Goal: Communication & Community: Answer question/provide support

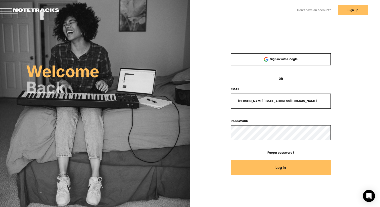
drag, startPoint x: 286, startPoint y: 100, endPoint x: 221, endPoint y: 100, distance: 65.0
click at [221, 100] on div "[PERSON_NAME][EMAIL_ADDRESS][DOMAIN_NAME]" at bounding box center [280, 100] width 133 height 15
type input "[EMAIL_ADDRESS][DOMAIN_NAME]"
click at [230, 160] on button "Log In" at bounding box center [280, 167] width 100 height 15
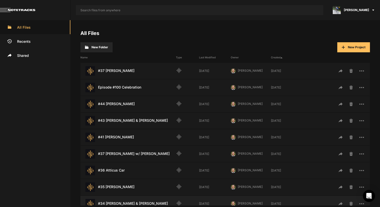
click at [136, 201] on div "#34 [PERSON_NAME] & [PERSON_NAME] Last Modified: [DATE]" at bounding box center [127, 204] width 95 height 10
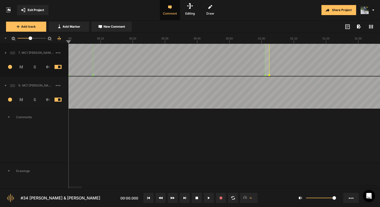
click at [35, 99] on span "S" at bounding box center [34, 99] width 13 height 6
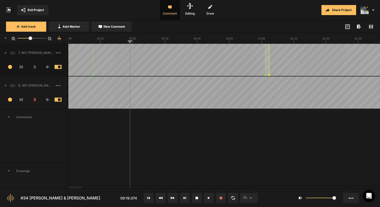
click at [105, 28] on span "New Comment" at bounding box center [113, 26] width 21 height 5
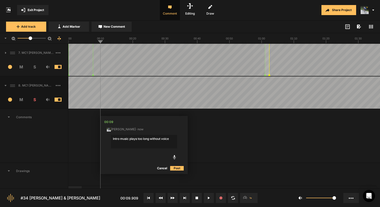
type textarea "Intro music plays too long without voice"
click at [179, 167] on button "Post" at bounding box center [177, 168] width 14 height 6
click at [371, 27] on icon at bounding box center [371, 27] width 4 height 4
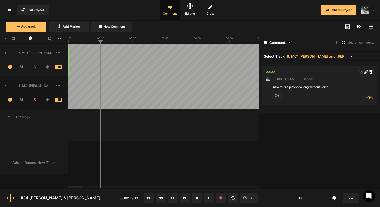
click at [371, 27] on rect at bounding box center [371, 26] width 4 height 1
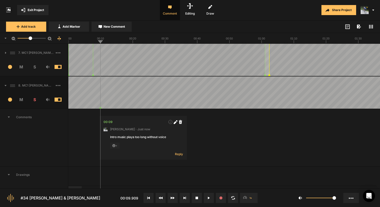
click at [371, 27] on icon at bounding box center [371, 27] width 4 height 4
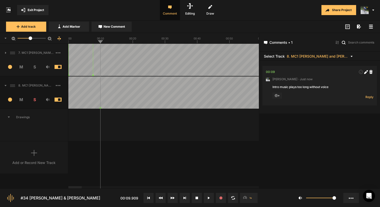
click at [371, 27] on rect at bounding box center [371, 26] width 4 height 1
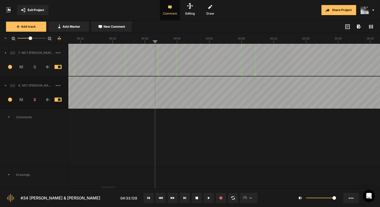
click at [120, 28] on span "New Comment" at bounding box center [113, 26] width 21 height 5
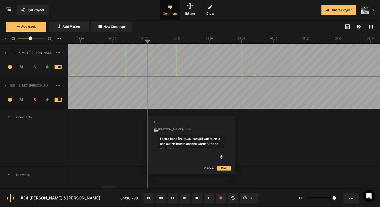
type textarea "I could keep [PERSON_NAME] where he is and cut his breath and the words "And so…"
click at [228, 168] on button "Post" at bounding box center [224, 168] width 14 height 6
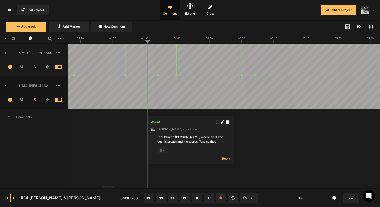
click at [192, 137] on div "I could keep [PERSON_NAME] where he is and cut his breath and the words "And so…" at bounding box center [190, 139] width 66 height 9
click at [176, 135] on div "I could keep [PERSON_NAME] where he is and cut his breath and the words "And so…" at bounding box center [190, 139] width 66 height 9
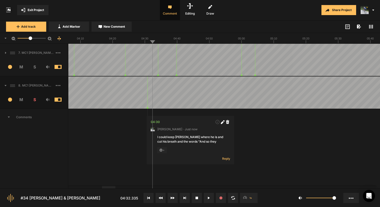
click at [175, 136] on div "I could keep [PERSON_NAME] where he is and cut his breath and the words "And so…" at bounding box center [190, 139] width 66 height 9
click at [177, 138] on div "I could keep [PERSON_NAME] where he is and cut his breath and the words "And so…" at bounding box center [190, 139] width 66 height 9
click at [193, 144] on nt-comment "04:30 [PERSON_NAME] · Just now I could keep [PERSON_NAME] where he is and cut h…" at bounding box center [190, 140] width 87 height 48
click at [198, 140] on div "I could keep [PERSON_NAME] where he is and cut his breath and the words "And so…" at bounding box center [190, 139] width 66 height 9
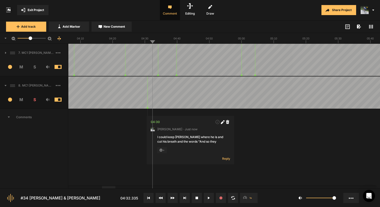
click at [191, 142] on div "I could keep [PERSON_NAME] where he is and cut his breath and the words "And so…" at bounding box center [190, 139] width 66 height 9
click at [175, 139] on div "I could keep [PERSON_NAME] where he is and cut his breath and the words "And so…" at bounding box center [190, 139] width 66 height 9
click at [177, 136] on div "I could keep [PERSON_NAME] where he is and cut his breath and the words "And so…" at bounding box center [190, 139] width 66 height 9
click at [194, 144] on nt-comment "04:30 [PERSON_NAME] · Just now I could keep [PERSON_NAME] where he is and cut h…" at bounding box center [190, 140] width 87 height 48
click at [222, 121] on icon at bounding box center [221, 122] width 3 height 3
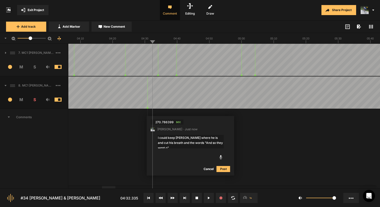
click at [179, 139] on textarea "I could keep [PERSON_NAME] where he is and cut his breath and the words "And so…" at bounding box center [190, 142] width 66 height 14
click at [200, 137] on textarea "I could keep [PERSON_NAME] where he is and cut his breath and the words "And so…" at bounding box center [190, 142] width 66 height 14
click at [219, 143] on textarea "I could keep [PERSON_NAME] where he is and cut his breath and the words "And so…" at bounding box center [190, 142] width 66 height 14
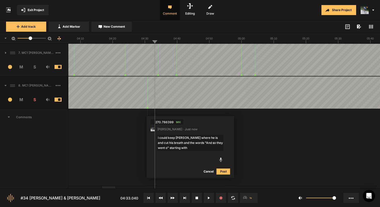
click at [182, 148] on textarea "I could keep [PERSON_NAME] where he is and cut his breath and the words "And so…" at bounding box center [190, 143] width 66 height 16
type textarea "I could keep [PERSON_NAME] where he is and cut his breath and the words "And so…"
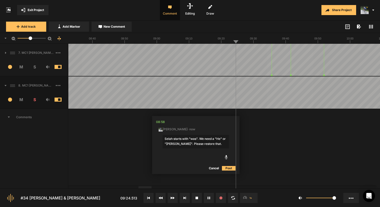
type textarea "Selah starts with "was". We need a "He" or "[PERSON_NAME]". Please restore that."
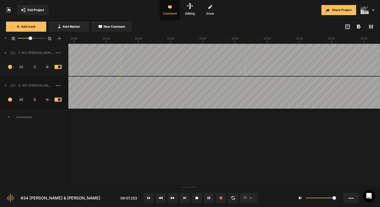
click at [106, 23] on button "New Comment" at bounding box center [111, 27] width 40 height 10
type textarea "Cut "the um""
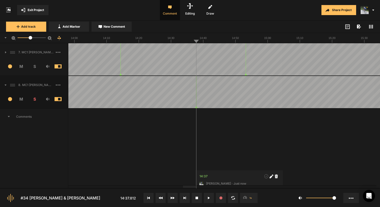
click at [5, 84] on span at bounding box center [3, 85] width 7 height 8
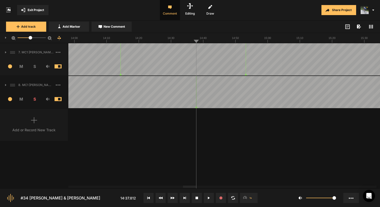
click at [5, 52] on icon at bounding box center [5, 52] width 1 height 2
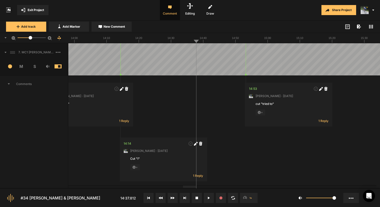
click at [5, 52] on icon at bounding box center [6, 52] width 2 height 1
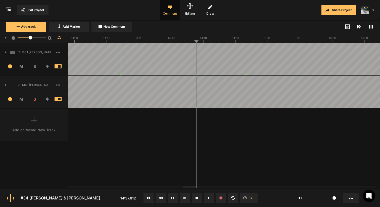
click at [6, 85] on icon at bounding box center [5, 85] width 1 height 2
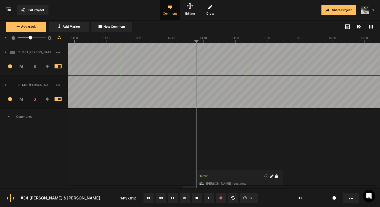
click at [6, 85] on icon at bounding box center [6, 84] width 2 height 1
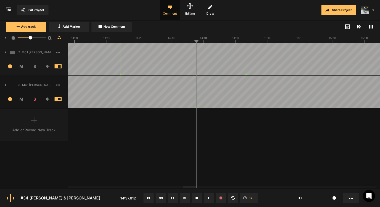
click at [6, 85] on icon at bounding box center [5, 85] width 1 height 2
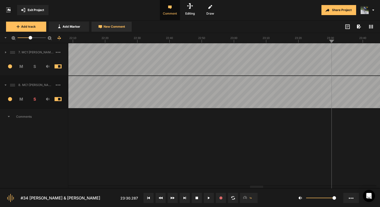
click at [110, 29] on button "New Comment" at bounding box center [111, 27] width 40 height 10
type textarea "Cut "[PERSON_NAME]" please"
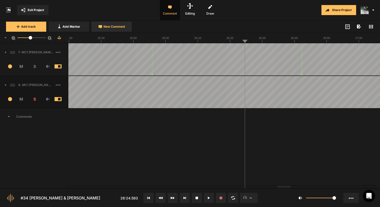
click at [118, 28] on span "New Comment" at bounding box center [113, 26] width 21 height 5
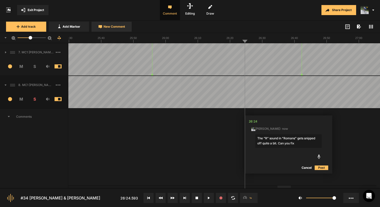
type textarea "The "R" sound in "Romans" gets snipped off quite a bit. Can you fix?"
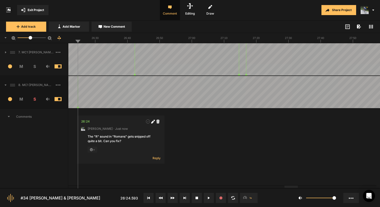
click at [123, 29] on button "New Comment" at bounding box center [111, 27] width 40 height 10
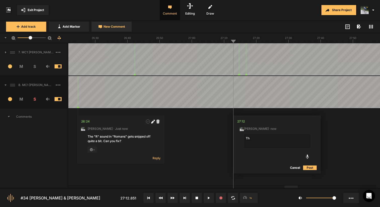
type textarea "T"
click at [296, 168] on button "Cancel" at bounding box center [295, 167] width 16 height 6
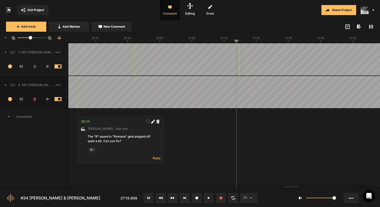
click at [122, 29] on button "New Comment" at bounding box center [111, 27] width 40 height 10
type textarea "T"
type textarea "Please cut this noisy breath."
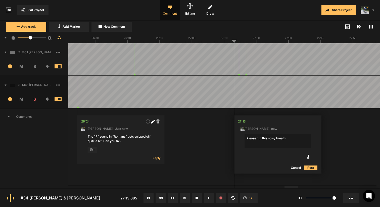
click at [309, 166] on button "Post" at bounding box center [310, 167] width 14 height 6
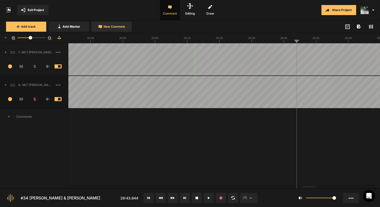
click at [121, 29] on button "New Comment" at bounding box center [111, 27] width 40 height 10
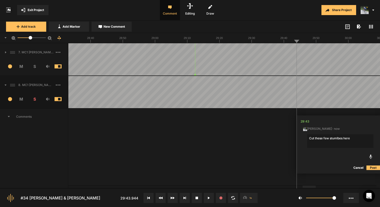
click at [352, 138] on textarea "Cut these few stumlbes here" at bounding box center [340, 141] width 66 height 14
click at [337, 138] on textarea "Cut these few stumlbes here "He's hih"" at bounding box center [340, 141] width 66 height 14
click at [369, 138] on textarea "Cut these few stumlbes here "He's hih"" at bounding box center [340, 141] width 66 height 14
type textarea "Cut these few stumlbes here "He's hih" resulting in this flow: "...grab you and…"
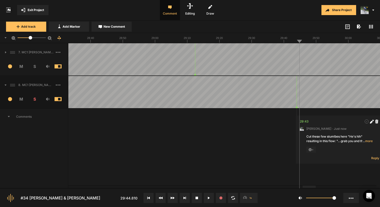
click at [369, 141] on span "… more" at bounding box center [367, 141] width 10 height 5
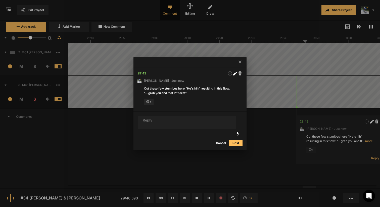
click at [289, 84] on div at bounding box center [190, 103] width 380 height 207
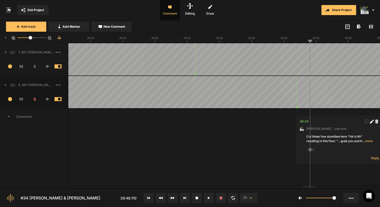
click at [369, 141] on span "… more" at bounding box center [367, 141] width 10 height 5
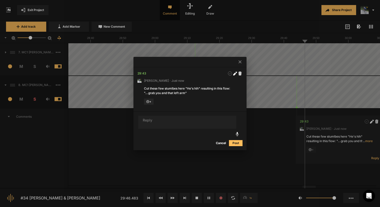
click at [239, 62] on icon at bounding box center [239, 61] width 3 height 3
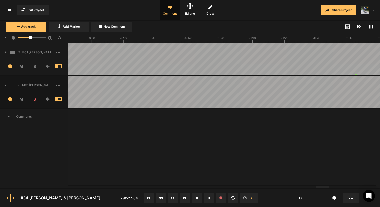
click at [118, 28] on span "New Comment" at bounding box center [113, 26] width 21 height 5
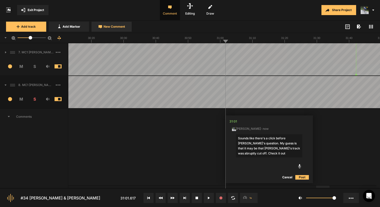
type textarea "Sounds like there's a click before [PERSON_NAME]'s question. My guess is that i…"
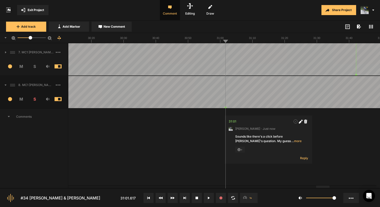
scroll to position [1, 0]
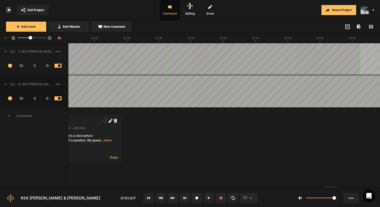
click at [117, 28] on span "New Comment" at bounding box center [113, 26] width 21 height 5
type textarea "Cut "He's""
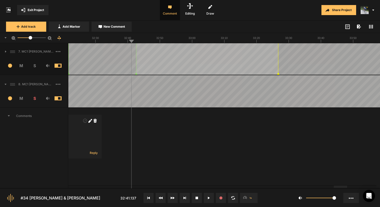
click at [36, 66] on span "S" at bounding box center [34, 66] width 13 height 6
click at [35, 98] on span "S" at bounding box center [34, 98] width 13 height 6
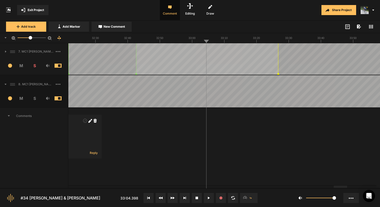
click at [35, 65] on span "S" at bounding box center [34, 66] width 13 height 6
click at [35, 99] on span "S" at bounding box center [34, 98] width 13 height 6
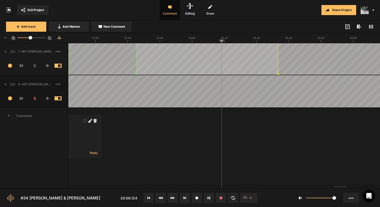
drag, startPoint x: 211, startPoint y: 83, endPoint x: 231, endPoint y: 82, distance: 19.9
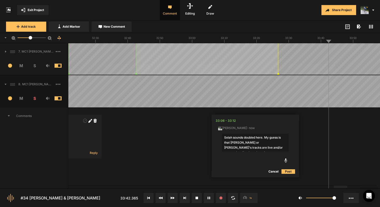
type textarea "Selah sounds doubled here. My guess is that [PERSON_NAME] or [PERSON_NAME]'s tr…"
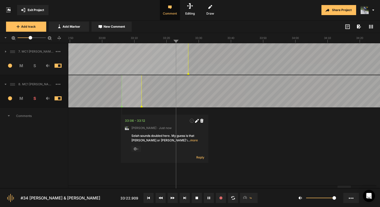
click at [122, 28] on span "New Comment" at bounding box center [113, 26] width 21 height 5
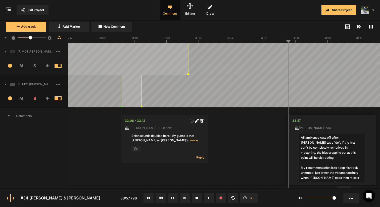
click at [352, 142] on textarea "All ambience cuts off after [PERSON_NAME] says "do". If the hiss can't be compl…" at bounding box center [331, 157] width 66 height 48
click at [339, 136] on textarea "All ambience cuts off after [PERSON_NAME] says "do". If the hiss can't be compl…" at bounding box center [331, 157] width 66 height 48
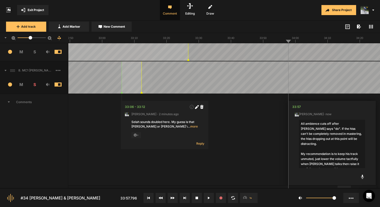
scroll to position [18, 0]
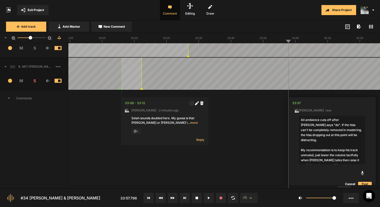
click at [350, 145] on textarea "All ambience cuts off after [PERSON_NAME] says "do". If the hiss can't be compl…" at bounding box center [331, 140] width 66 height 48
click at [346, 161] on textarea "All ambience cuts off after [PERSON_NAME] says "do". If the hiss can't be compl…" at bounding box center [331, 140] width 66 height 48
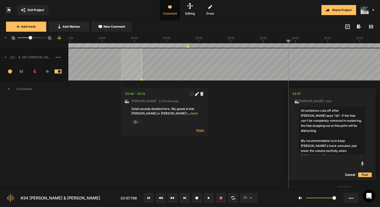
scroll to position [27, 0]
type textarea "All ambience cuts off after [PERSON_NAME] says "do". If the hiss can't be compl…"
click at [364, 175] on button "Post" at bounding box center [365, 175] width 14 height 6
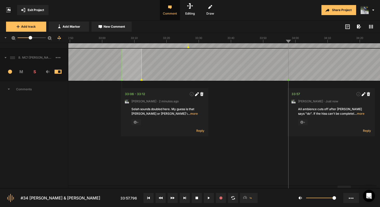
click at [121, 26] on span "New Comment" at bounding box center [113, 26] width 21 height 5
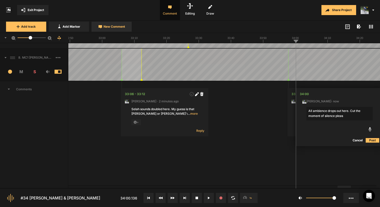
type textarea "All ambience drops out here. Cut the moment of silence please"
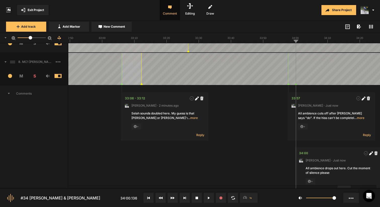
scroll to position [18, 0]
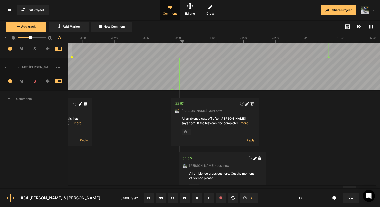
click at [118, 27] on span "New Comment" at bounding box center [113, 26] width 21 height 5
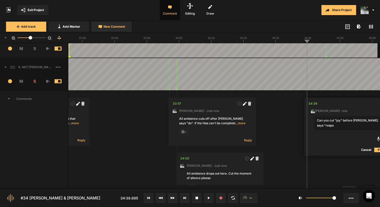
scroll to position [18, 5]
type textarea "Can you cut "joy" before [PERSON_NAME] says "responsibility and joy"?"
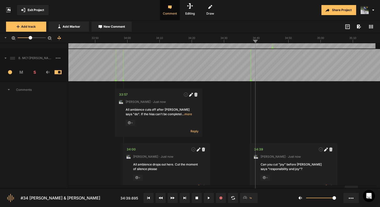
scroll to position [19, 5]
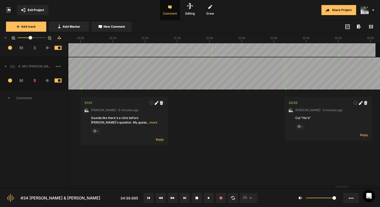
click at [335, 188] on div at bounding box center [341, 186] width 13 height 2
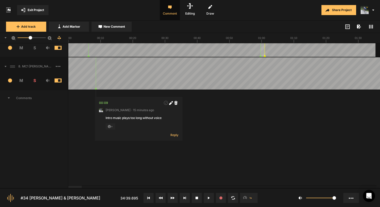
click at [68, 186] on div at bounding box center [74, 186] width 13 height 2
click at [371, 27] on icon at bounding box center [371, 27] width 4 height 4
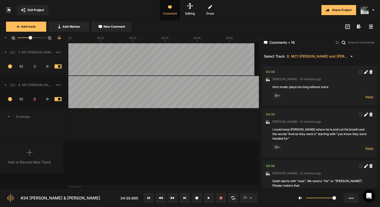
click at [371, 27] on icon at bounding box center [371, 27] width 4 height 4
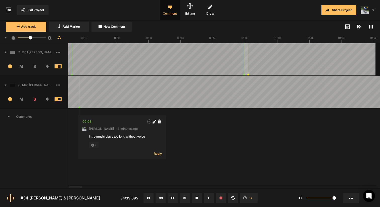
click at [371, 27] on icon at bounding box center [371, 27] width 4 height 4
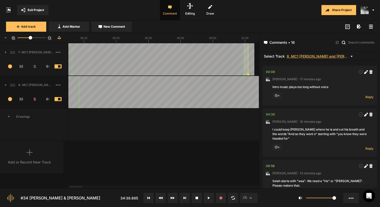
click at [298, 56] on span "8. MC1 [PERSON_NAME] and [PERSON_NAME] Hard Lock Copy 01" at bounding box center [317, 56] width 63 height 4
click at [297, 62] on span "7. MC1 [PERSON_NAME] and [PERSON_NAME] Hard Lock Copy 01" at bounding box center [317, 62] width 54 height 5
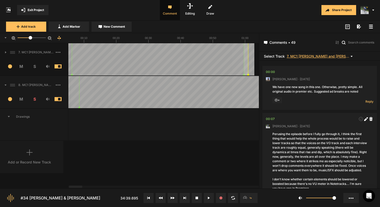
click at [304, 55] on span "7. MC1 [PERSON_NAME] and [PERSON_NAME] Hard Lock Copy 01" at bounding box center [317, 56] width 63 height 4
click at [300, 69] on span "8. MC1 [PERSON_NAME] and [PERSON_NAME] Hard Lock Copy 01" at bounding box center [317, 69] width 54 height 5
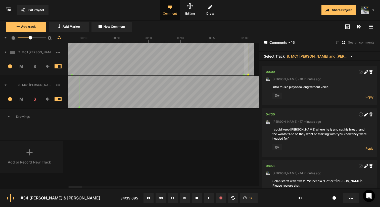
click at [371, 27] on rect at bounding box center [371, 26] width 4 height 1
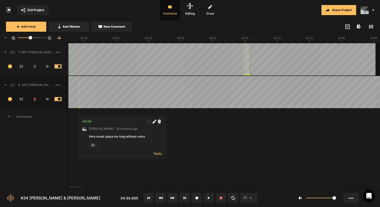
click at [30, 12] on button "Exit Project" at bounding box center [32, 10] width 31 height 10
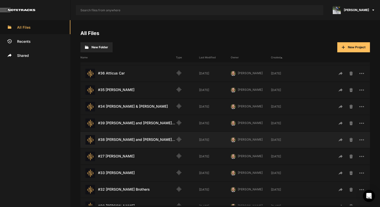
scroll to position [98, 0]
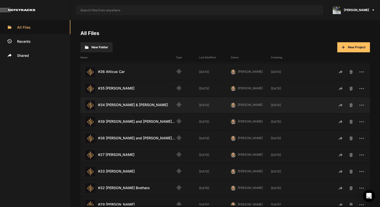
click at [132, 105] on div "#34 [PERSON_NAME] & [PERSON_NAME] Last Modified: [DATE]" at bounding box center [127, 105] width 95 height 10
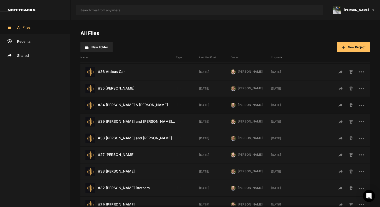
click at [132, 105] on div "#34 [PERSON_NAME] & [PERSON_NAME] Last Modified: [DATE]" at bounding box center [127, 105] width 95 height 10
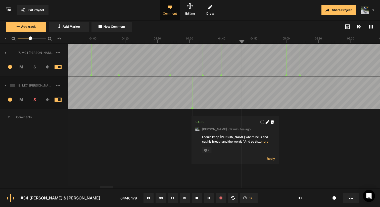
click at [32, 67] on span "S" at bounding box center [34, 67] width 13 height 6
click at [35, 101] on span "S" at bounding box center [34, 99] width 13 height 6
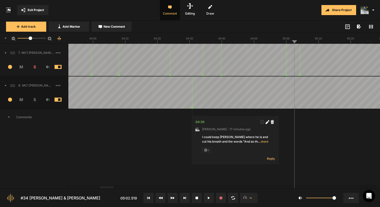
click at [7, 53] on div "7. MC1 [PERSON_NAME] and [PERSON_NAME] Hard Lock Copy 01" at bounding box center [34, 53] width 68 height 16
click at [5, 53] on icon at bounding box center [5, 53] width 1 height 2
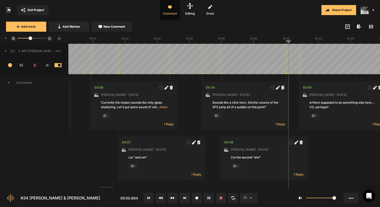
scroll to position [1, 0]
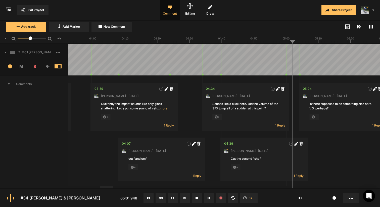
click at [35, 66] on span "S" at bounding box center [34, 66] width 13 height 6
click at [6, 53] on span at bounding box center [3, 52] width 7 height 8
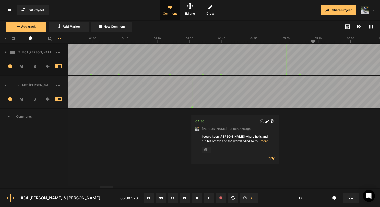
click at [34, 100] on span "S" at bounding box center [34, 99] width 13 height 6
click at [33, 99] on span "S" at bounding box center [34, 99] width 13 height 6
click at [34, 67] on span "S" at bounding box center [34, 66] width 13 height 6
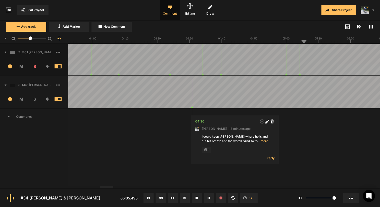
click at [36, 67] on span "S" at bounding box center [34, 66] width 13 height 6
click at [371, 25] on icon at bounding box center [371, 27] width 4 height 4
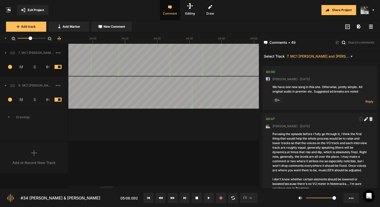
scroll to position [0, 0]
click at [335, 56] on span "7. MC1 [PERSON_NAME] and [PERSON_NAME] Hard Lock Copy 01" at bounding box center [317, 56] width 63 height 4
click at [312, 69] on span "8. MC1 [PERSON_NAME] and [PERSON_NAME] Hard Lock Copy 01" at bounding box center [317, 69] width 54 height 5
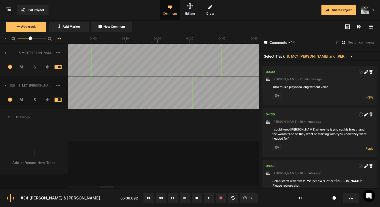
click at [371, 26] on icon at bounding box center [371, 27] width 4 height 4
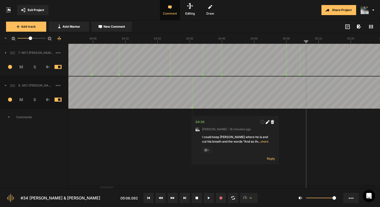
click at [35, 100] on span "S" at bounding box center [34, 99] width 13 height 6
click at [371, 25] on icon at bounding box center [371, 27] width 4 height 4
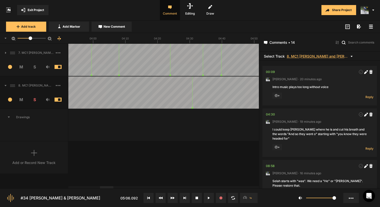
click at [309, 55] on span "8. MC1 [PERSON_NAME] and [PERSON_NAME] Hard Lock Copy 01" at bounding box center [317, 56] width 63 height 4
click at [302, 64] on span "7. MC1 [PERSON_NAME] and [PERSON_NAME] Hard Lock Copy 01" at bounding box center [317, 62] width 54 height 5
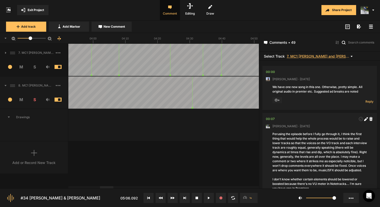
click at [306, 56] on span "7. MC1 [PERSON_NAME] and [PERSON_NAME] Hard Lock Copy 01" at bounding box center [317, 56] width 63 height 4
click at [302, 69] on span "8. MC1 [PERSON_NAME] and [PERSON_NAME] Hard Lock Copy 01" at bounding box center [317, 69] width 54 height 5
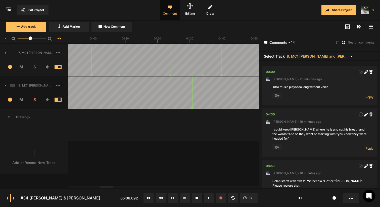
click at [369, 27] on rect at bounding box center [371, 26] width 4 height 1
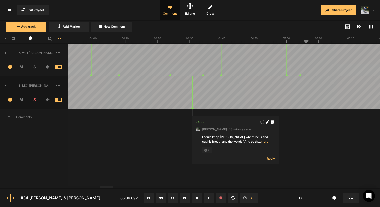
click at [39, 11] on span "Exit Project" at bounding box center [36, 10] width 16 height 5
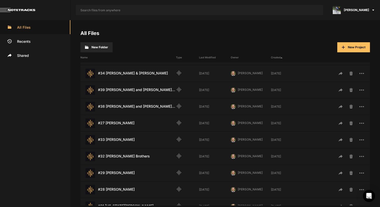
scroll to position [139, 0]
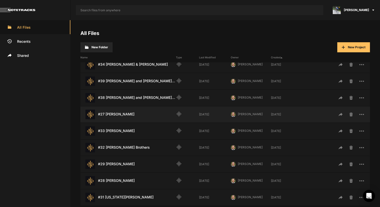
click at [126, 114] on div "#27 [PERSON_NAME] Last Modified: [DATE]" at bounding box center [127, 114] width 95 height 10
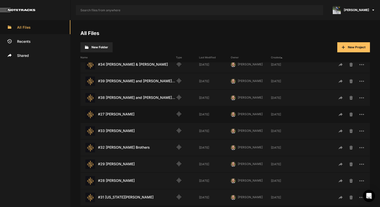
click at [126, 114] on div "#27 [PERSON_NAME] Last Modified: [DATE]" at bounding box center [127, 114] width 95 height 10
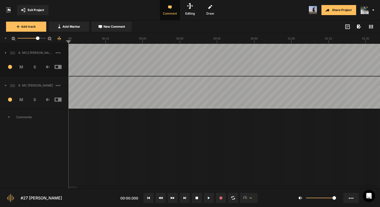
click at [6, 85] on icon at bounding box center [6, 85] width 2 height 1
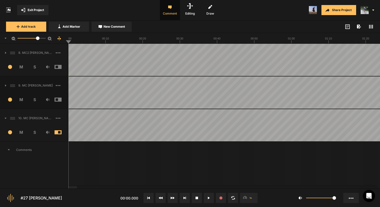
click at [6, 117] on icon at bounding box center [6, 117] width 2 height 1
click at [6, 117] on icon at bounding box center [5, 118] width 1 height 2
click at [6, 85] on icon at bounding box center [5, 85] width 1 height 2
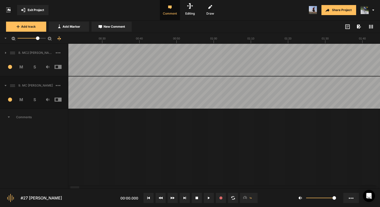
click at [8, 116] on icon at bounding box center [9, 116] width 2 height 1
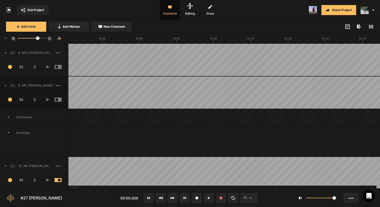
click at [6, 165] on icon at bounding box center [6, 165] width 2 height 1
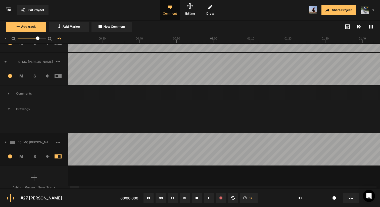
scroll to position [37, 0]
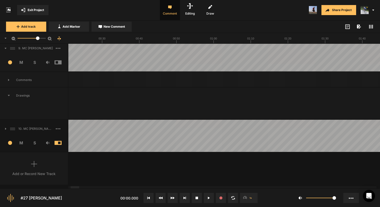
click at [6, 129] on icon at bounding box center [5, 129] width 1 height 2
click at [6, 129] on icon at bounding box center [6, 128] width 2 height 1
click at [5, 129] on span at bounding box center [3, 129] width 7 height 8
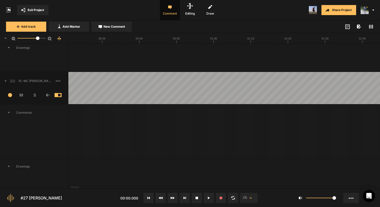
scroll to position [87, 0]
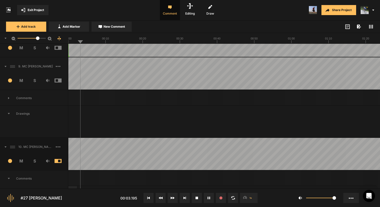
scroll to position [18, 0]
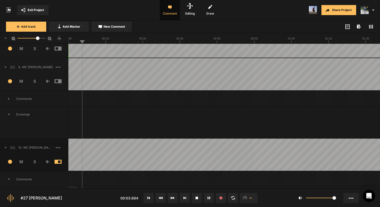
click at [36, 81] on span "S" at bounding box center [34, 81] width 13 height 6
click at [34, 81] on span "S" at bounding box center [34, 81] width 13 height 6
click at [34, 161] on span "S" at bounding box center [34, 161] width 13 height 6
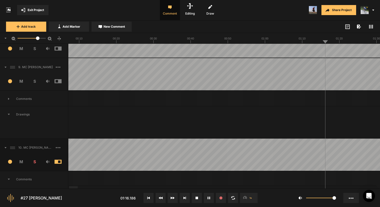
click at [35, 161] on span "S" at bounding box center [34, 161] width 13 height 6
click at [35, 81] on span "S" at bounding box center [34, 81] width 13 height 6
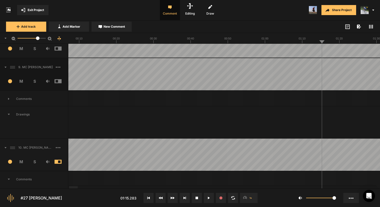
click at [34, 49] on span "S" at bounding box center [34, 48] width 13 height 6
click at [35, 48] on span "S" at bounding box center [34, 48] width 13 height 6
click at [35, 162] on span "S" at bounding box center [34, 161] width 13 height 6
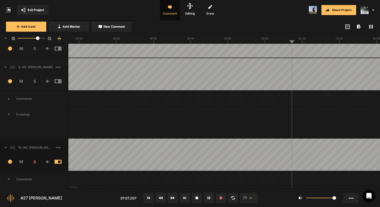
click at [8, 99] on icon at bounding box center [8, 99] width 1 height 2
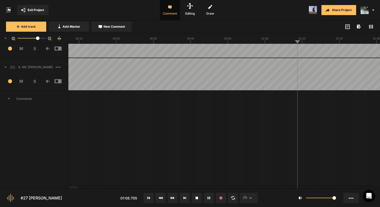
scroll to position [0, 0]
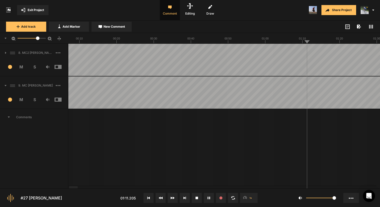
click at [6, 85] on icon at bounding box center [6, 85] width 2 height 1
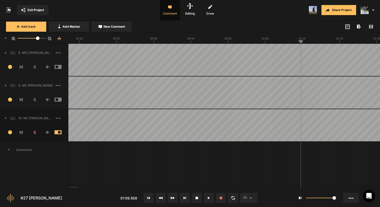
click at [33, 100] on span "S" at bounding box center [34, 99] width 13 height 6
click at [59, 98] on span at bounding box center [61, 99] width 15 height 4
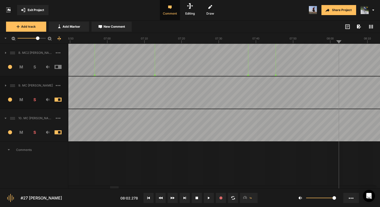
click at [35, 132] on span "S" at bounding box center [34, 132] width 13 height 6
click at [36, 100] on span "S" at bounding box center [34, 99] width 13 height 6
click at [35, 132] on span "S" at bounding box center [34, 132] width 13 height 6
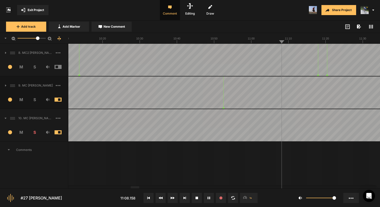
click at [57, 99] on span at bounding box center [61, 99] width 15 height 4
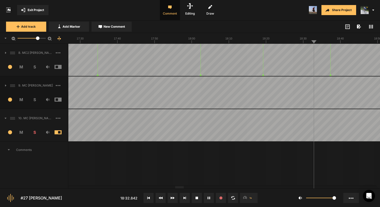
click at [212, 85] on div at bounding box center [20, 92] width 11206 height 32
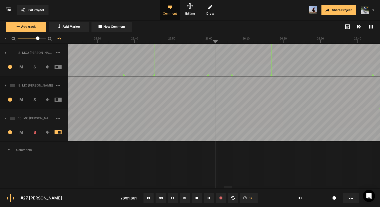
click at [185, 88] on div at bounding box center [20, 92] width 11206 height 32
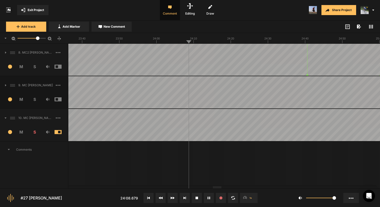
click at [266, 85] on div at bounding box center [336, 92] width 11206 height 32
click at [266, 85] on div at bounding box center [276, 92] width 11206 height 32
click at [266, 85] on div at bounding box center [226, 92] width 11206 height 32
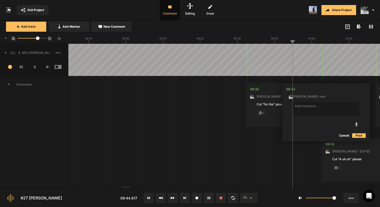
click at [346, 135] on button "Cancel" at bounding box center [344, 135] width 16 height 6
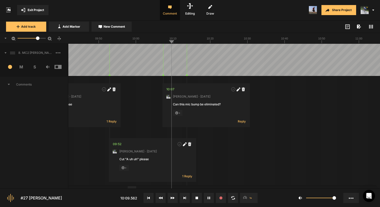
scroll to position [0, 0]
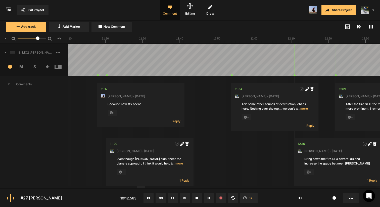
click at [9, 84] on icon at bounding box center [9, 84] width 3 height 2
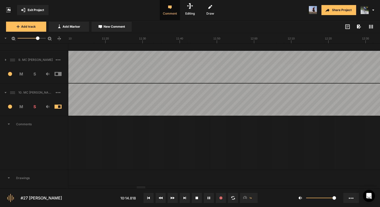
scroll to position [74, 0]
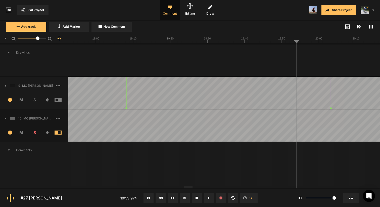
scroll to position [42, 0]
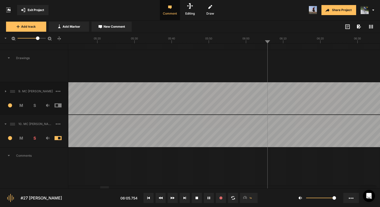
click at [38, 12] on span "Exit Project" at bounding box center [36, 10] width 16 height 5
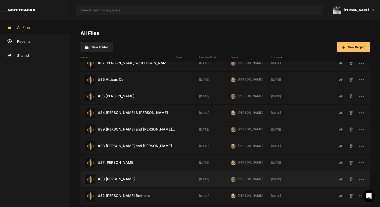
scroll to position [89, 0]
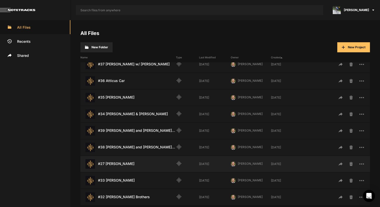
click at [120, 163] on div "#27 [PERSON_NAME] Last Modified: [DATE]" at bounding box center [127, 164] width 95 height 10
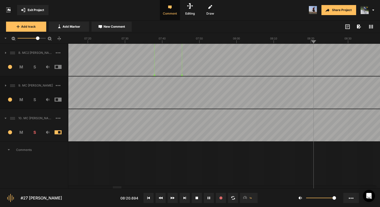
click at [34, 10] on span "Exit Project" at bounding box center [36, 10] width 16 height 5
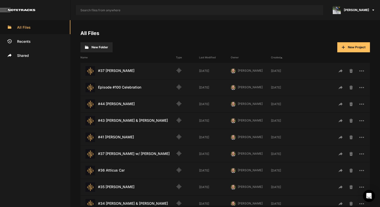
click at [364, 9] on span "[PERSON_NAME]" at bounding box center [355, 10] width 25 height 5
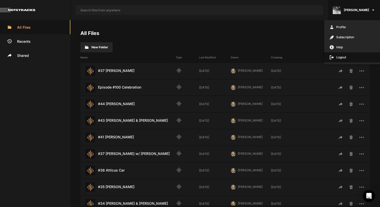
click at [340, 57] on span "Logout" at bounding box center [352, 57] width 56 height 10
